Goal: Task Accomplishment & Management: Use online tool/utility

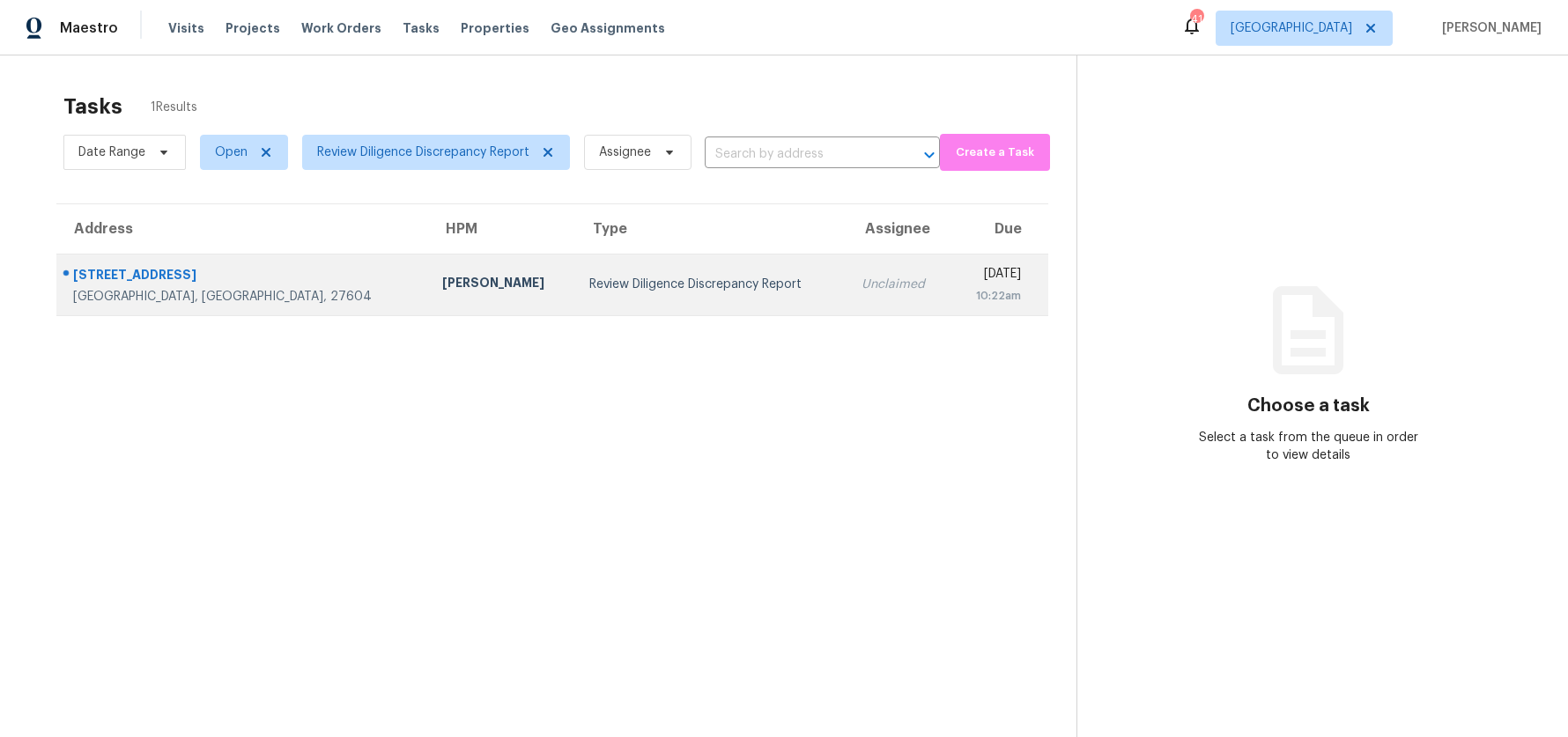
click at [611, 288] on div "Review Diligence Discrepancy Report" at bounding box center [710, 284] width 243 height 18
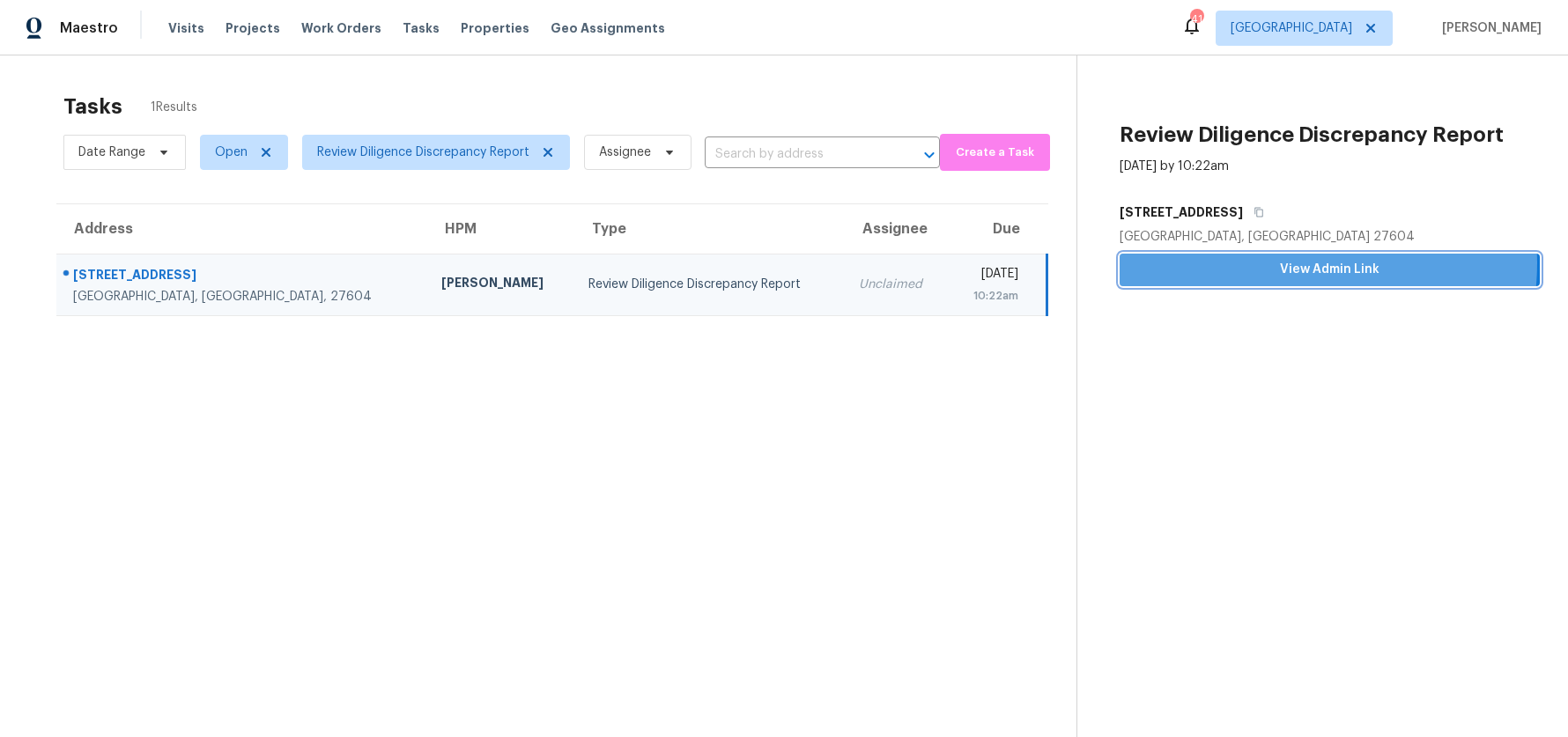
click at [1280, 264] on span "View Admin Link" at bounding box center [1330, 270] width 392 height 22
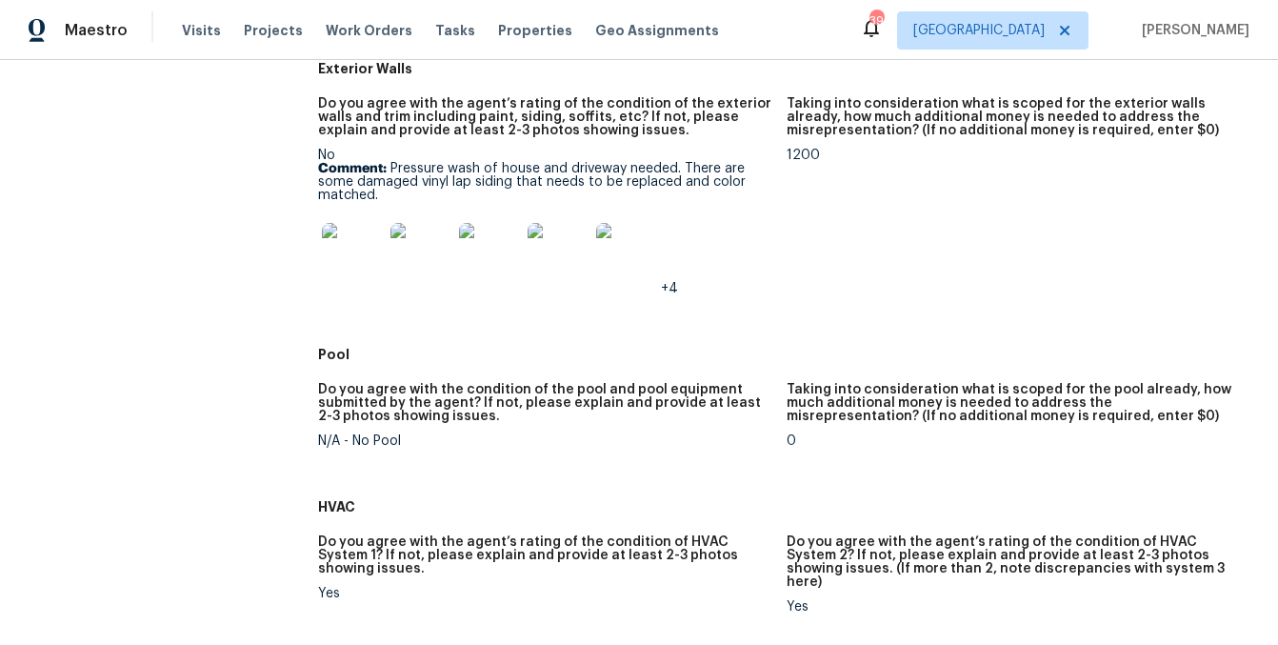
scroll to position [1024, 0]
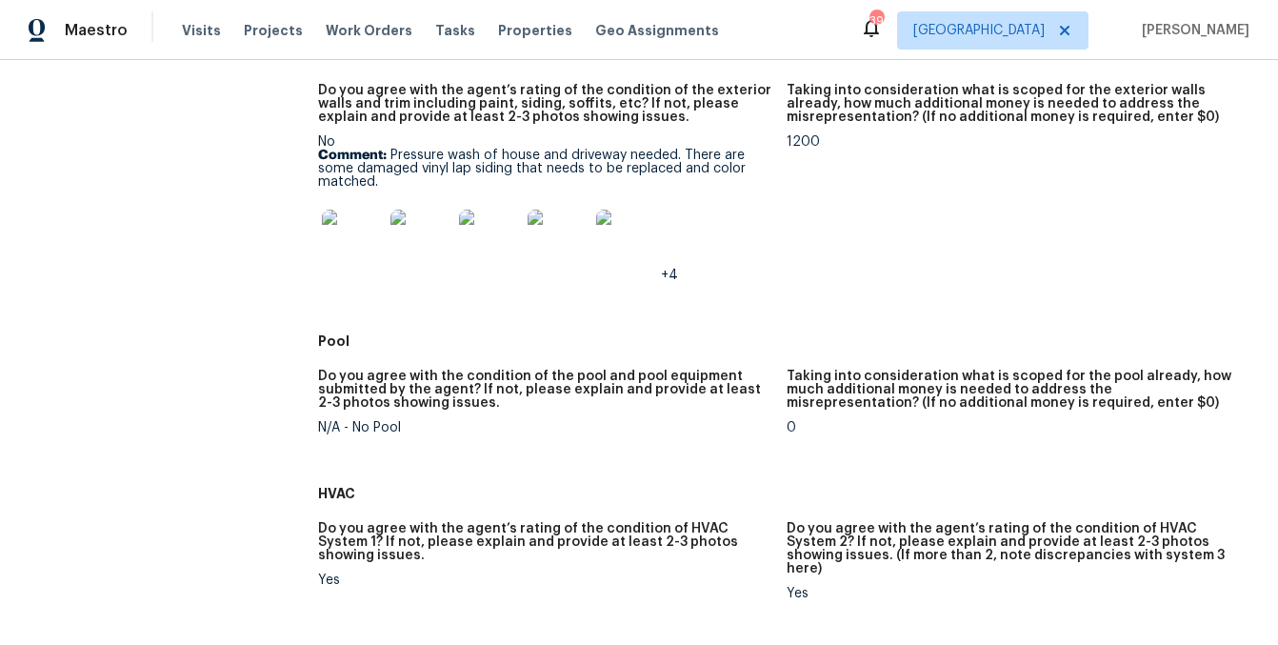
click at [498, 235] on img at bounding box center [489, 240] width 61 height 61
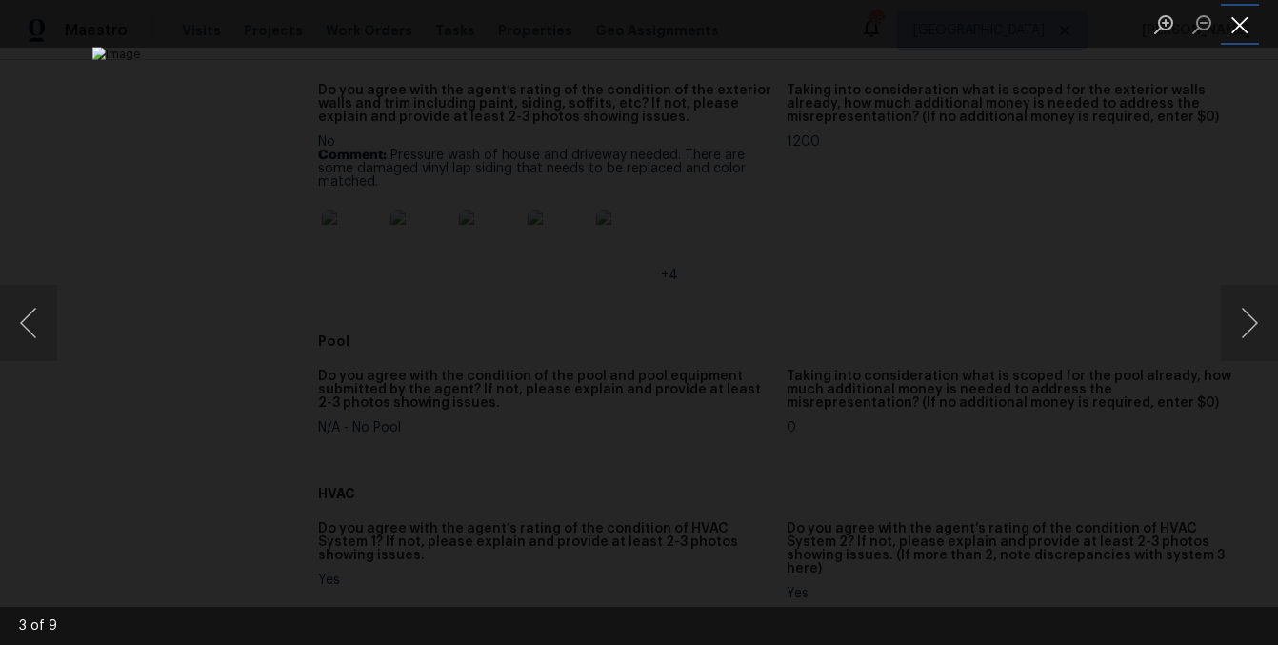
click at [1243, 30] on button "Close lightbox" at bounding box center [1240, 24] width 38 height 33
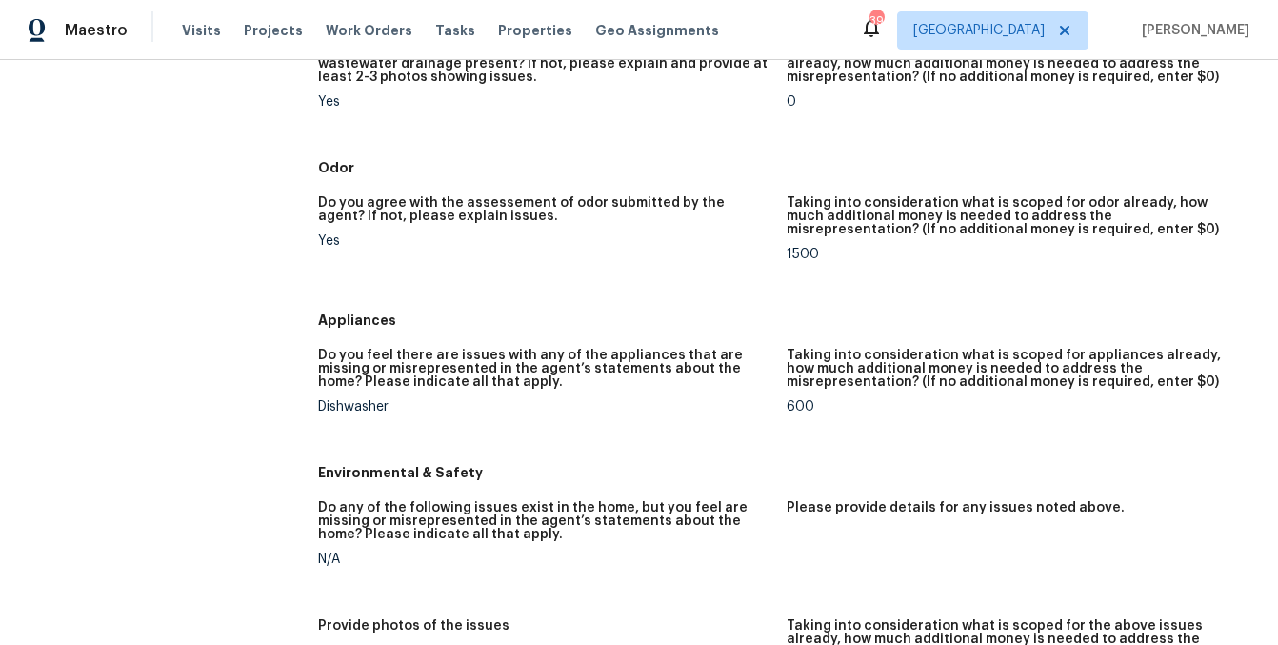
scroll to position [1788, 0]
